Goal: Task Accomplishment & Management: Complete application form

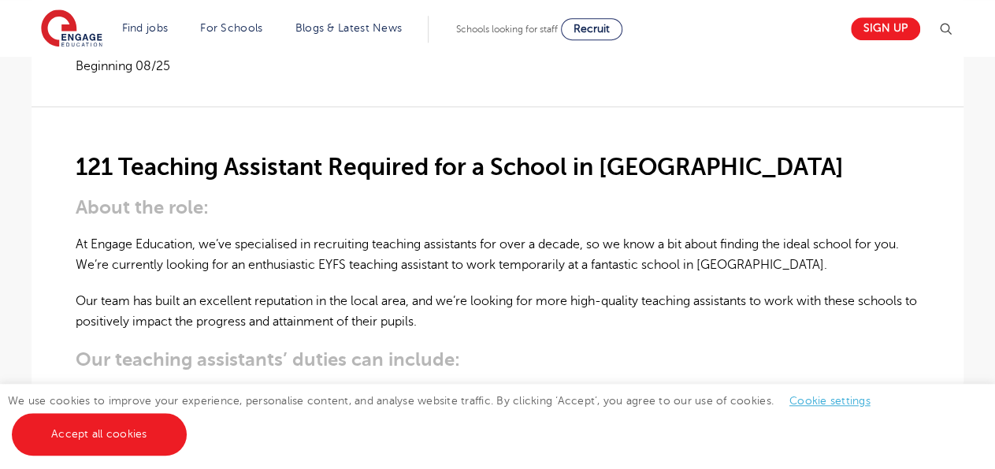
scroll to position [358, 0]
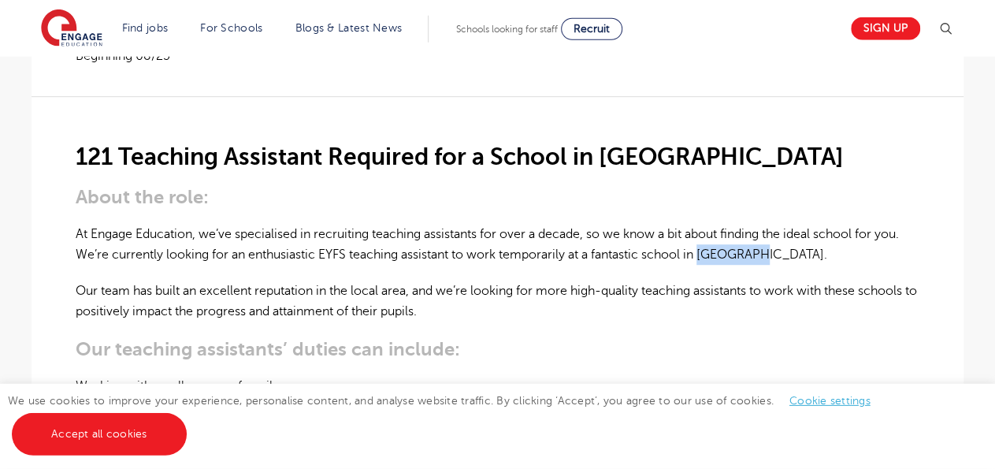
drag, startPoint x: 707, startPoint y: 250, endPoint x: 760, endPoint y: 255, distance: 53.0
click at [760, 255] on p "At Engage Education, we’ve specialised in recruiting teaching assistants for ov…" at bounding box center [498, 245] width 844 height 42
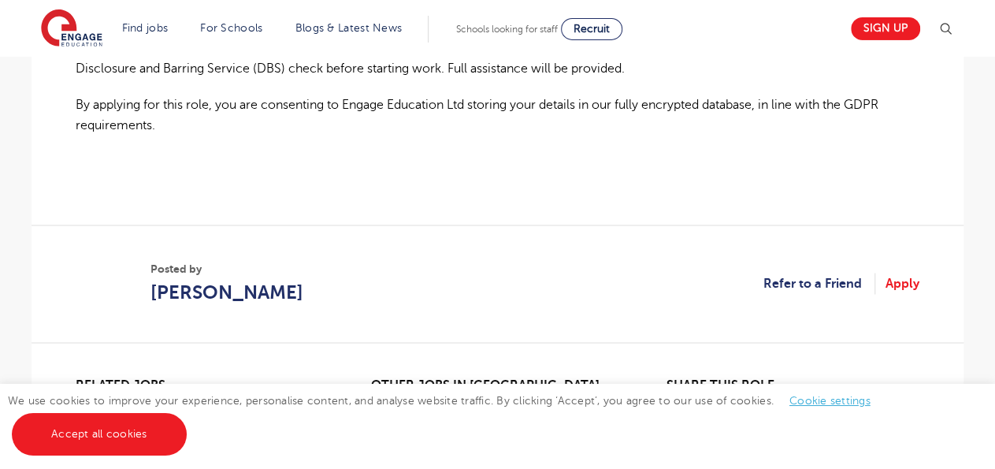
scroll to position [1212, 0]
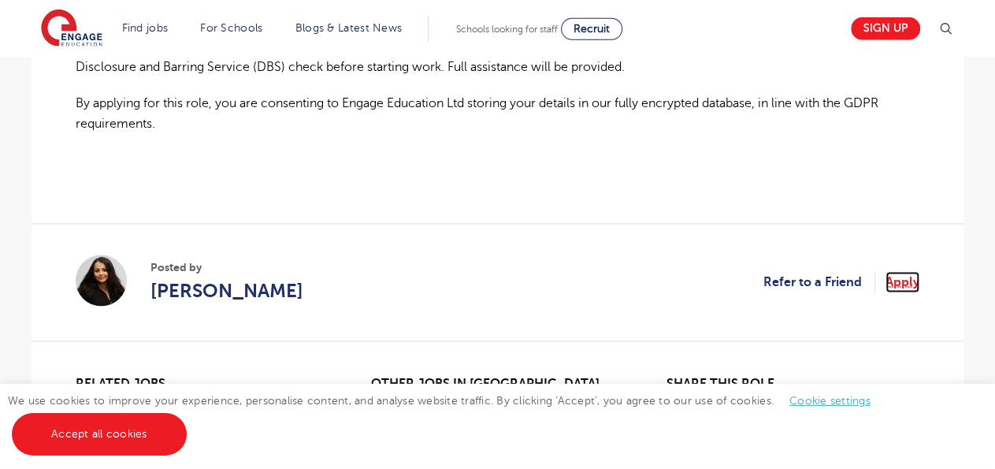
click at [900, 291] on link "Apply" at bounding box center [902, 282] width 34 height 20
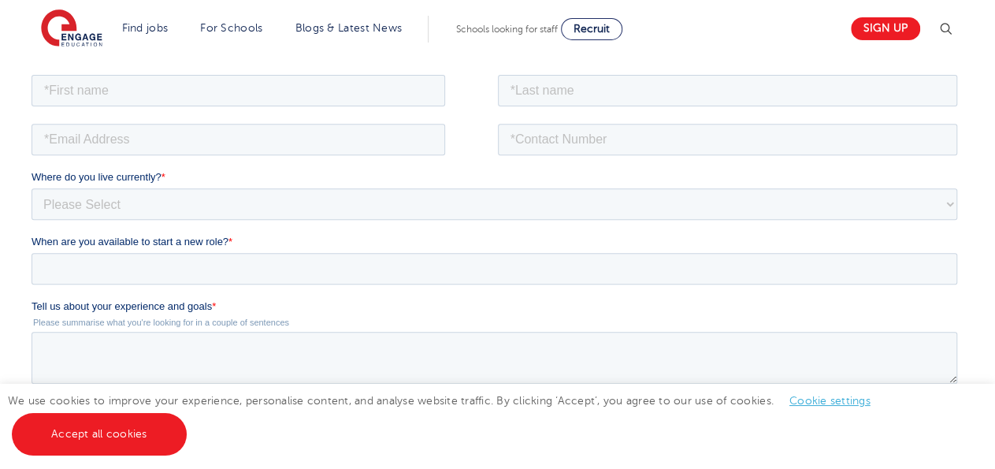
scroll to position [268, 0]
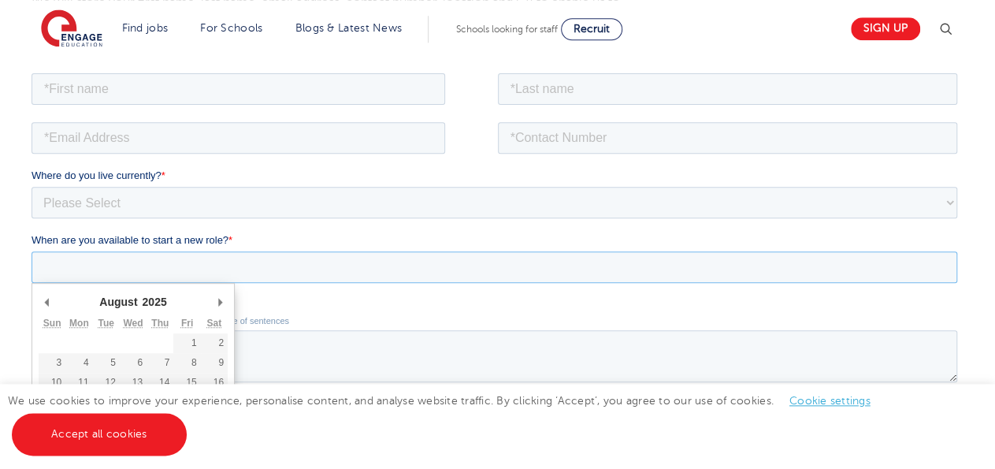
click at [884, 278] on input "When are you available to start a new role? *" at bounding box center [495, 267] width 926 height 32
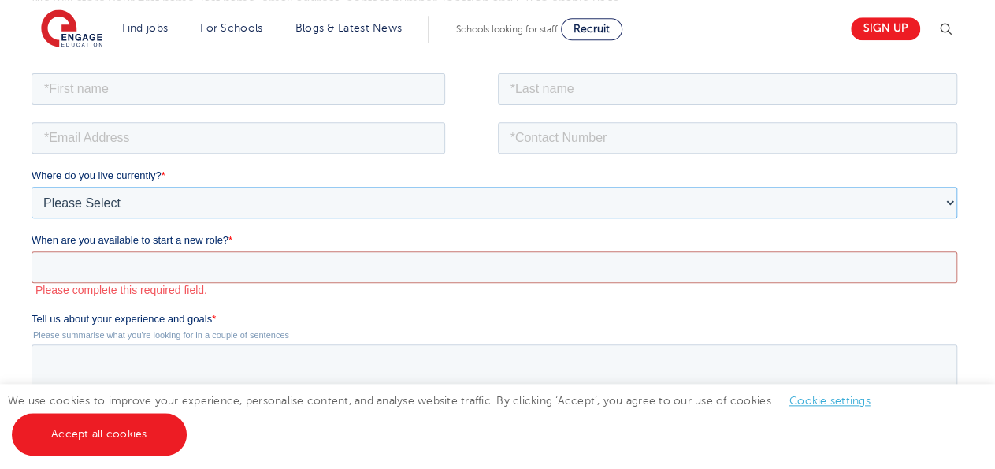
click at [32, 187] on select "Please Select UK Canada Ireland Australia New Zealand Europe USA South Africa J…" at bounding box center [495, 203] width 926 height 32
select select "Africa"
click option "Africa" at bounding box center [32, 70] width 0 height 0
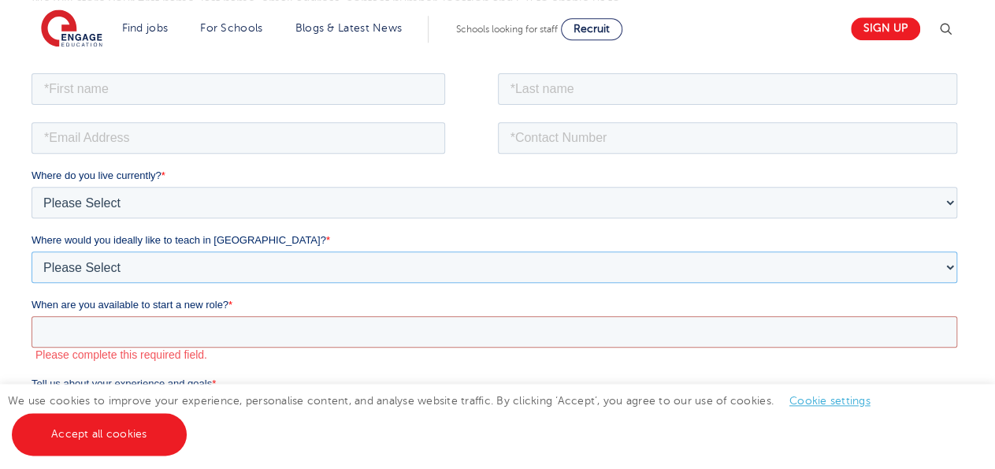
click at [32, 251] on select "Please Select I'm flexible! London Any city in England Greater London/Home Coun…" at bounding box center [495, 267] width 926 height 32
select select "Flexible"
click option "I'm flexible!" at bounding box center [32, 70] width 0 height 0
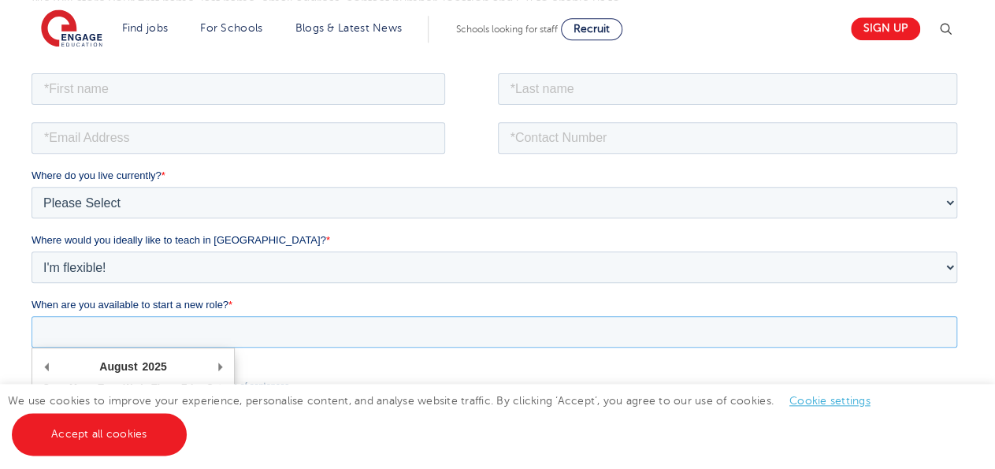
click at [108, 328] on input "When are you available to start a new role? *" at bounding box center [495, 332] width 926 height 32
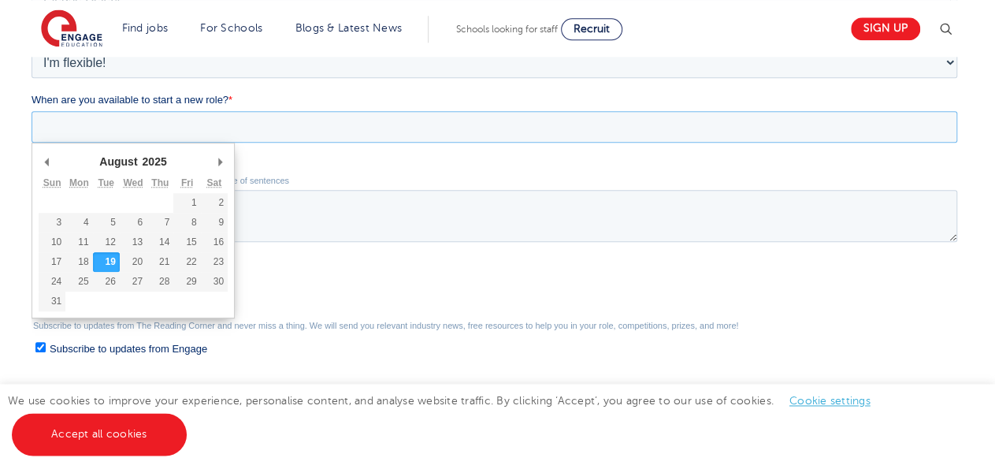
scroll to position [473, 0]
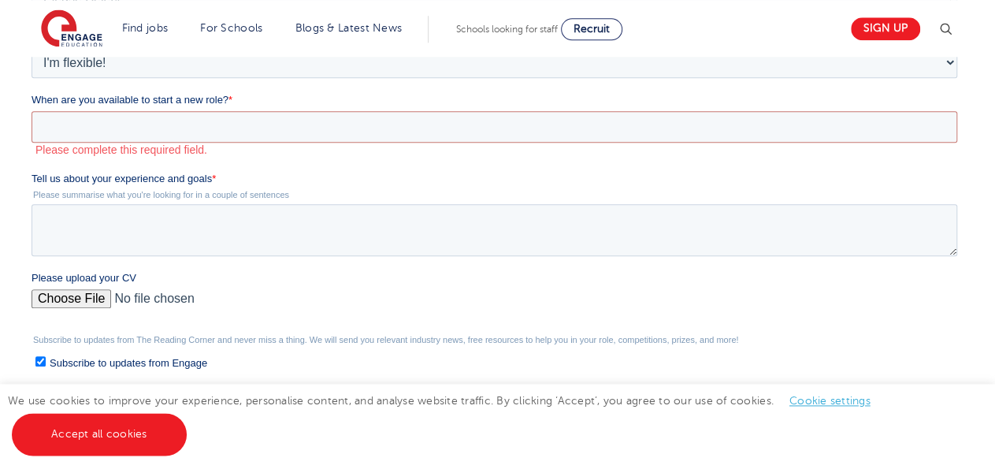
click at [346, 155] on fieldset "When are you available to start a new role? * August January February March Apr…" at bounding box center [498, 132] width 932 height 79
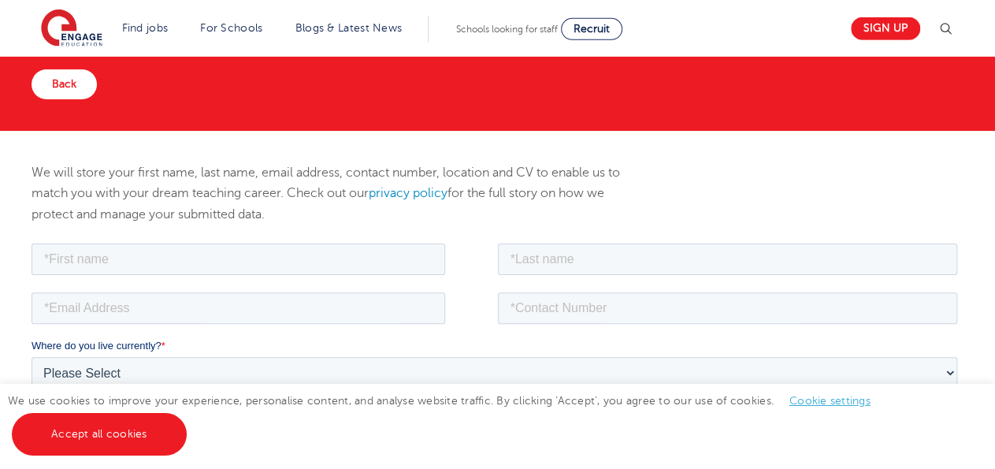
scroll to position [96, 0]
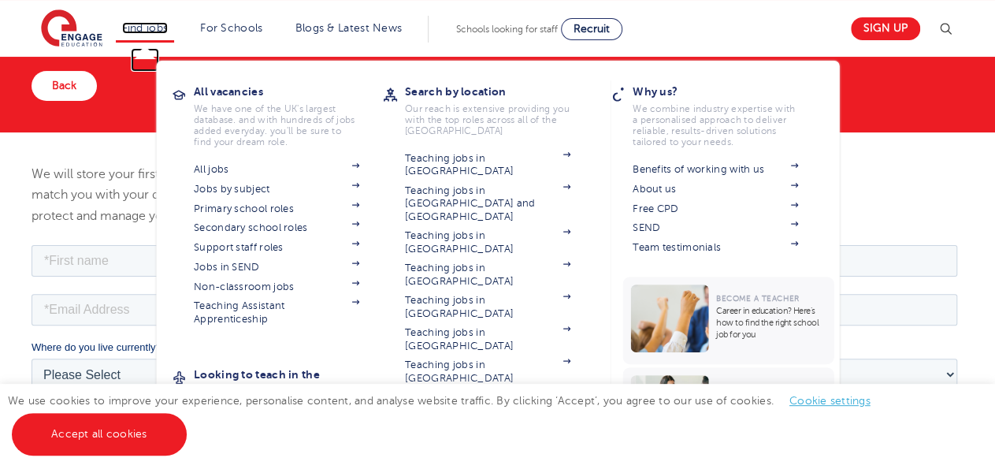
click at [141, 31] on link "Find jobs" at bounding box center [145, 28] width 46 height 12
